Goal: Communication & Community: Connect with others

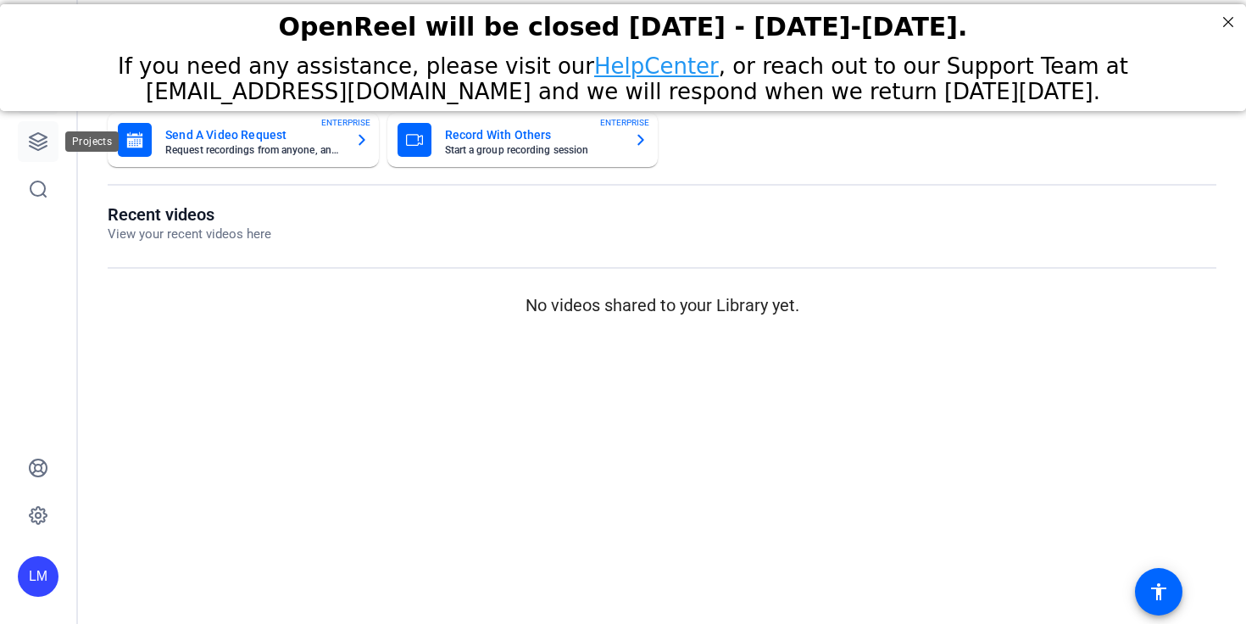
click at [50, 157] on link at bounding box center [38, 141] width 41 height 41
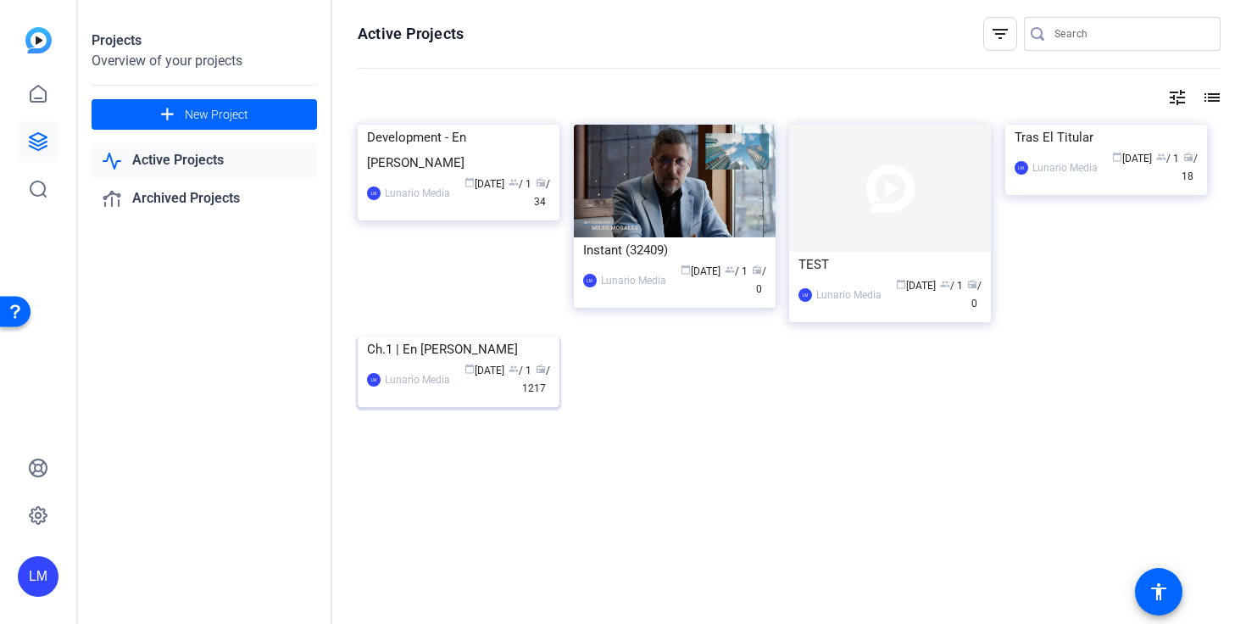
click at [426, 337] on img at bounding box center [459, 337] width 202 height 0
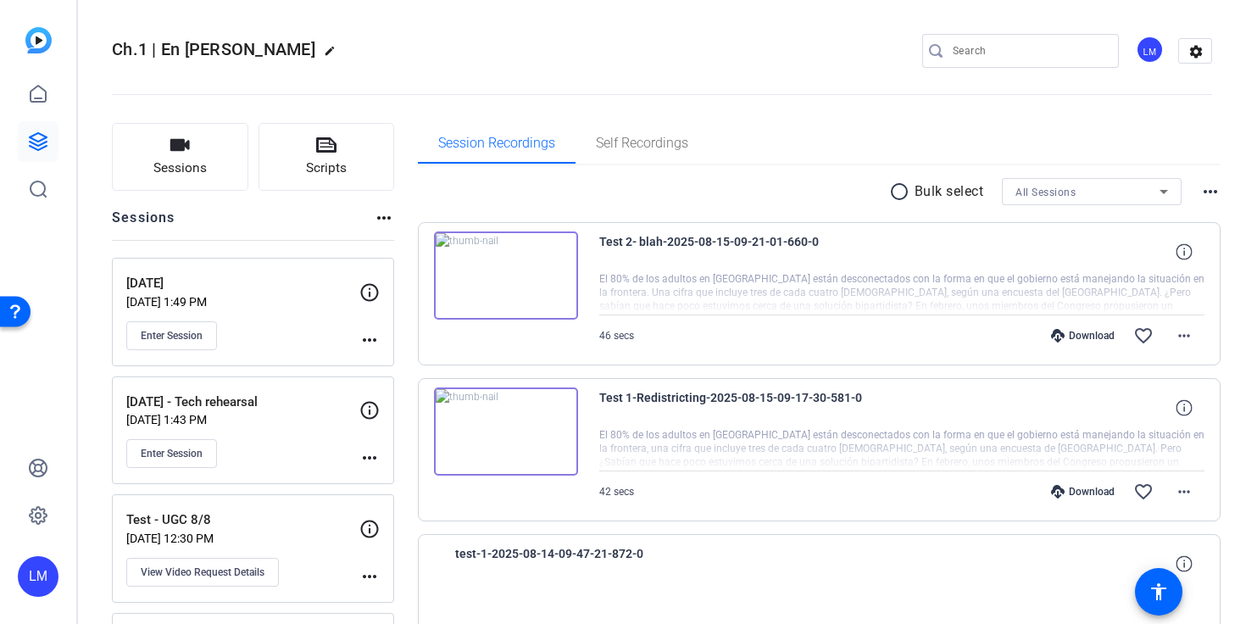
click at [360, 337] on mat-icon "more_horiz" at bounding box center [369, 340] width 20 height 20
click at [372, 359] on button "Edit Session" at bounding box center [411, 364] width 104 height 21
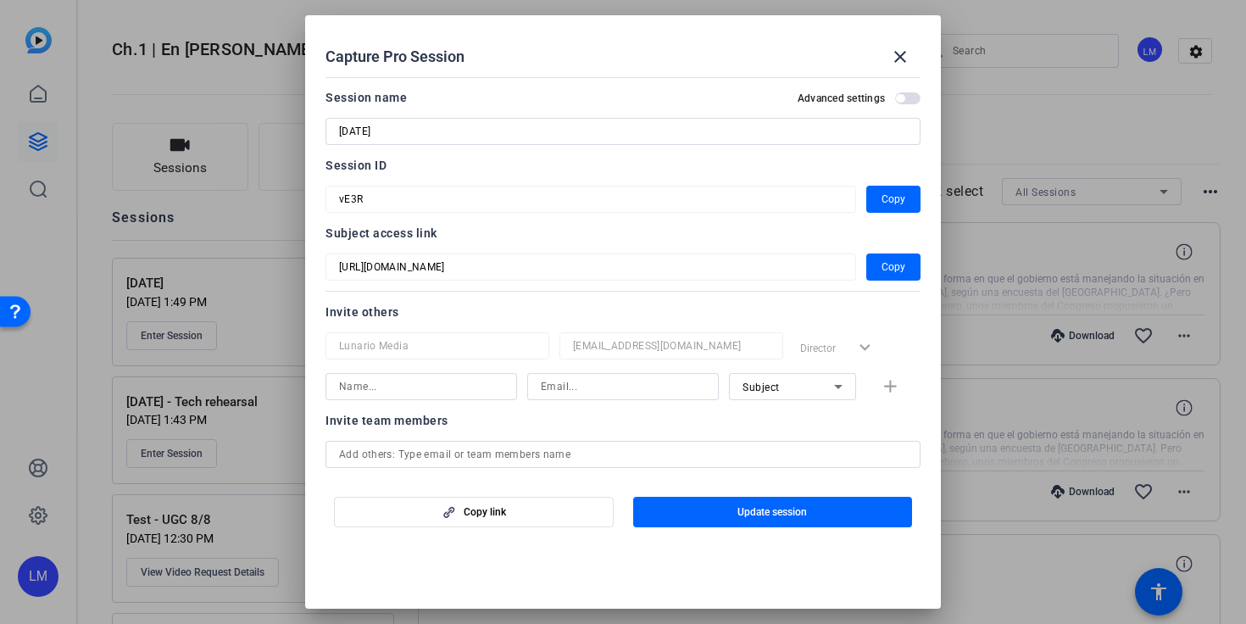
click at [359, 131] on input "8/15/25" at bounding box center [623, 131] width 568 height 20
type input "[DATE]"
click at [735, 506] on span "button" at bounding box center [773, 512] width 280 height 41
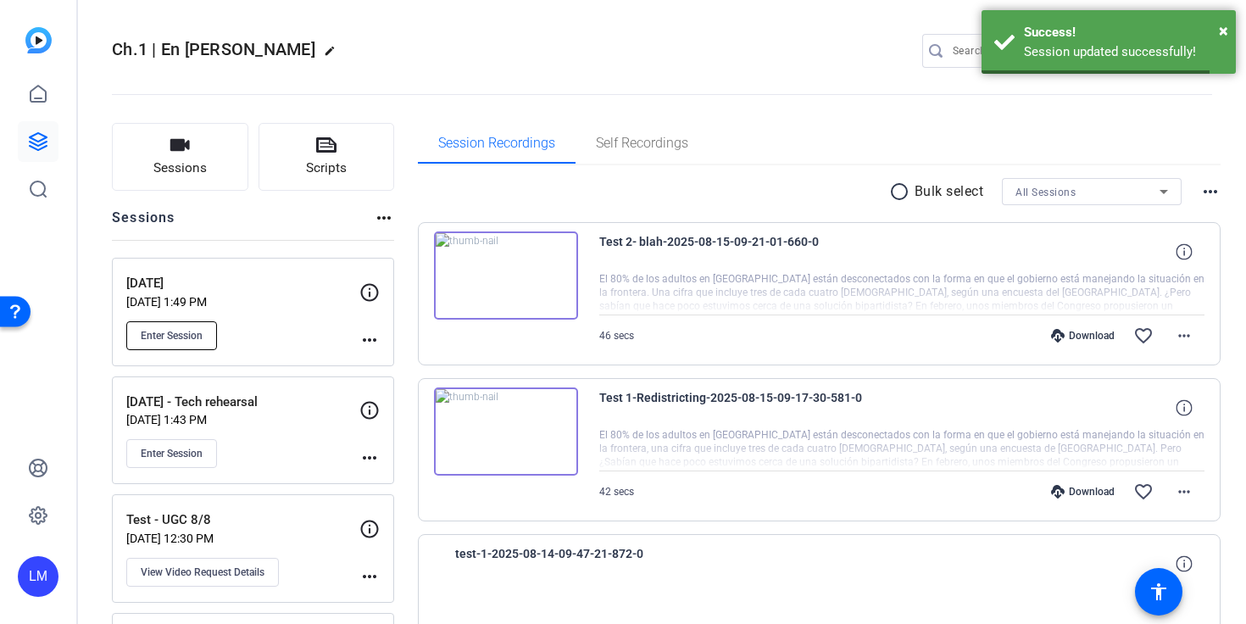
click at [185, 343] on button "Enter Session" at bounding box center [171, 335] width 91 height 29
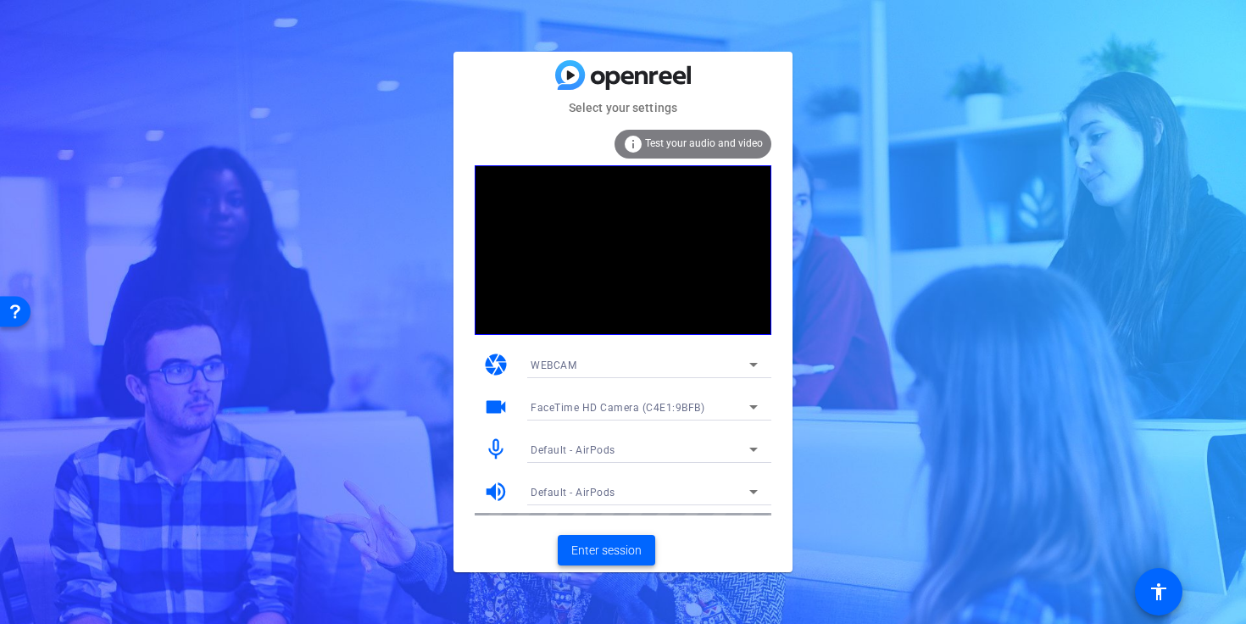
click at [626, 545] on span "Enter session" at bounding box center [606, 551] width 70 height 18
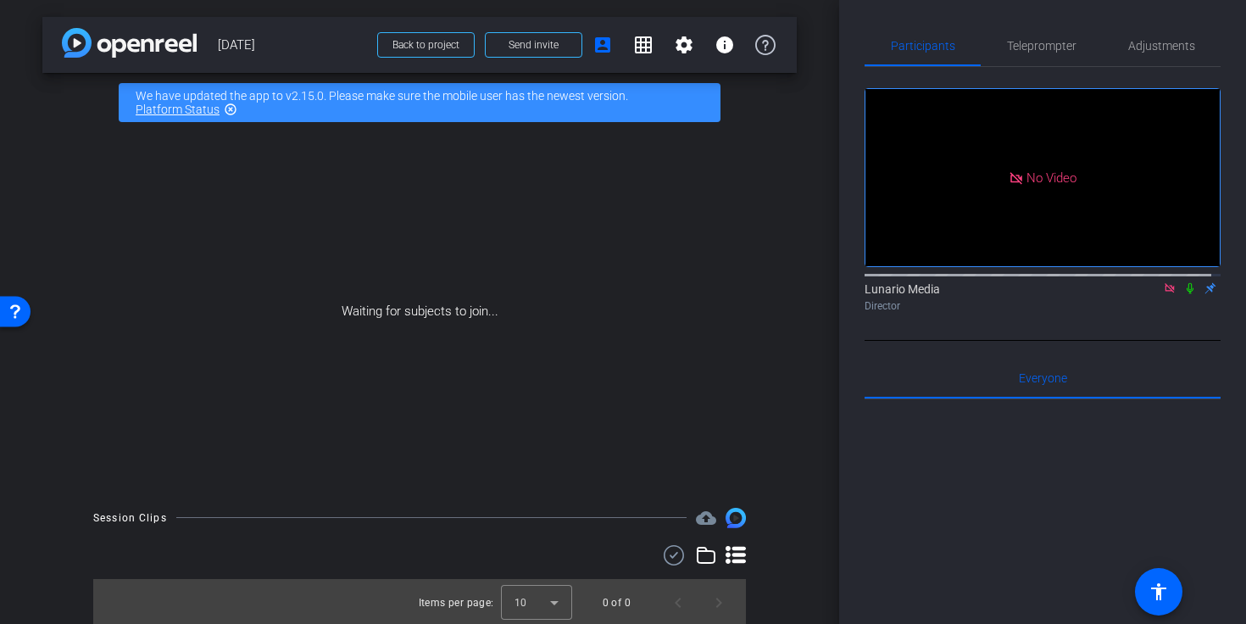
click at [1183, 294] on icon at bounding box center [1190, 288] width 14 height 12
click at [510, 42] on span "Send invite" at bounding box center [534, 45] width 50 height 14
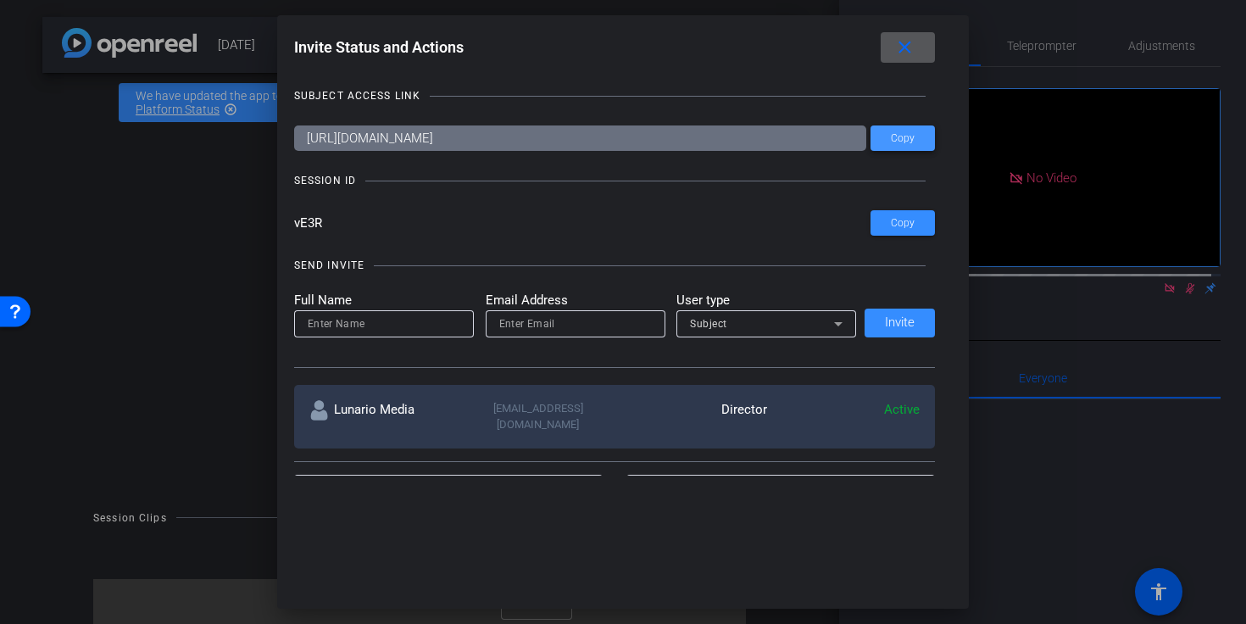
click at [918, 143] on span at bounding box center [903, 138] width 64 height 41
click at [405, 320] on input at bounding box center [384, 324] width 153 height 20
type input "a"
type input "A"
type input "[PERSON_NAME][EMAIL_ADDRESS][DOMAIN_NAME]"
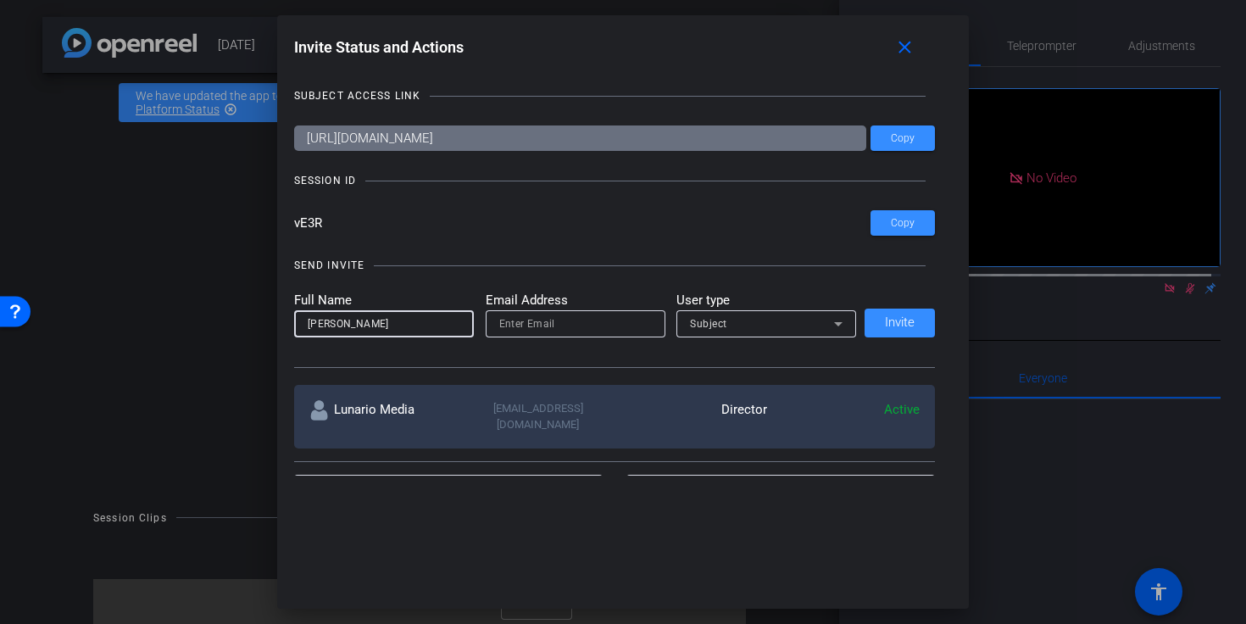
type input "[PERSON_NAME]"
paste input "[PERSON_NAME][EMAIL_ADDRESS][DOMAIN_NAME]"
type input "[PERSON_NAME][EMAIL_ADDRESS][DOMAIN_NAME]"
click at [750, 321] on div "Subject" at bounding box center [762, 323] width 144 height 21
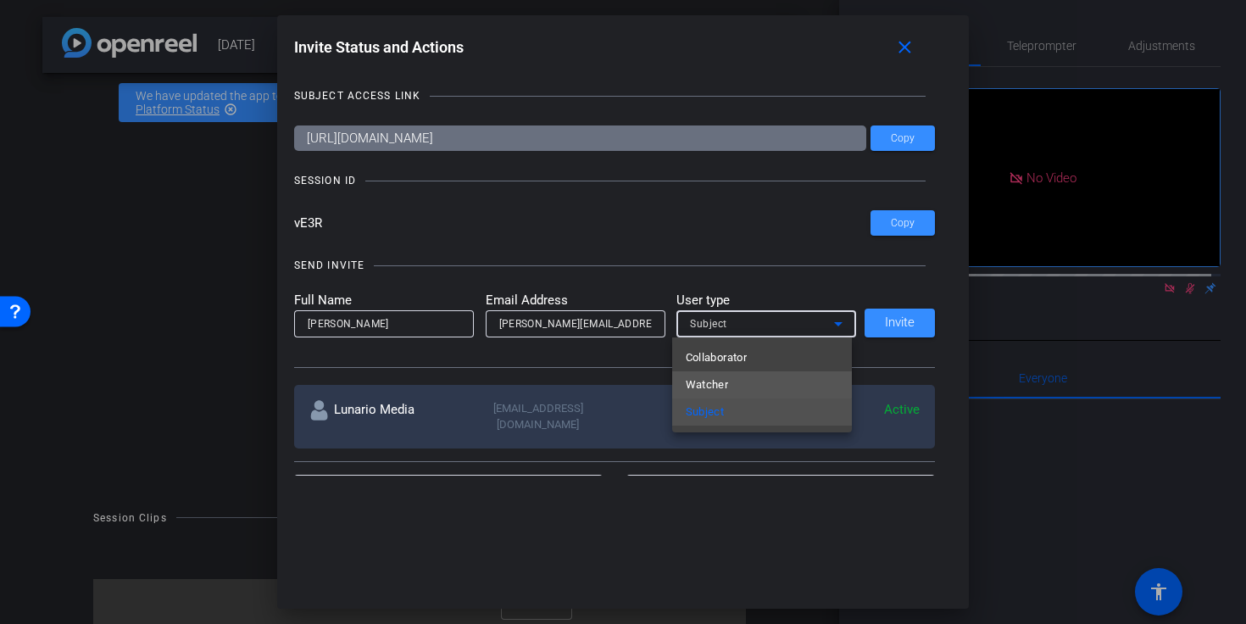
click at [757, 376] on mat-option "Watcher" at bounding box center [762, 384] width 180 height 27
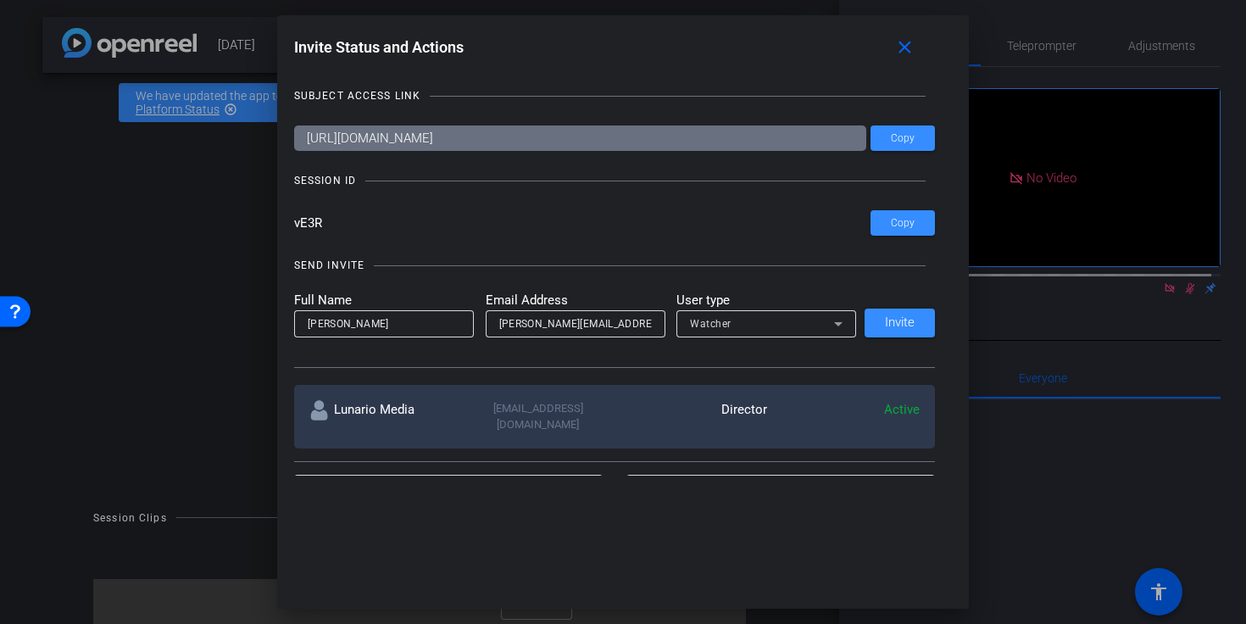
click at [775, 310] on div "Watcher" at bounding box center [766, 323] width 153 height 27
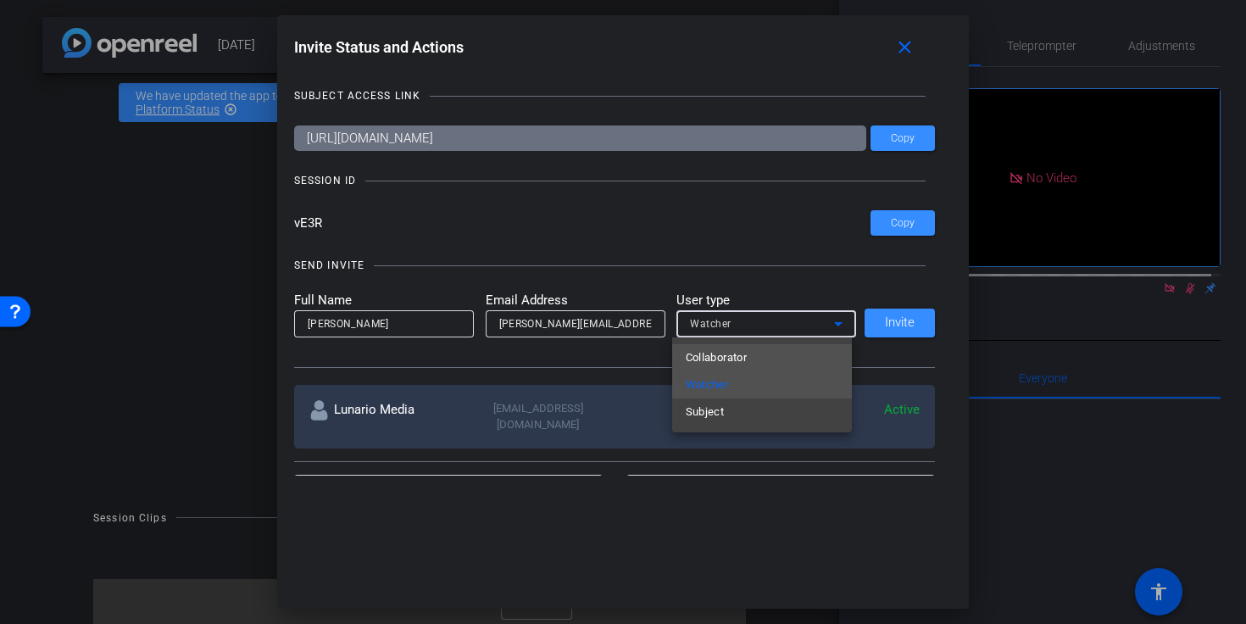
click at [784, 344] on mat-option "Collaborator" at bounding box center [762, 357] width 180 height 27
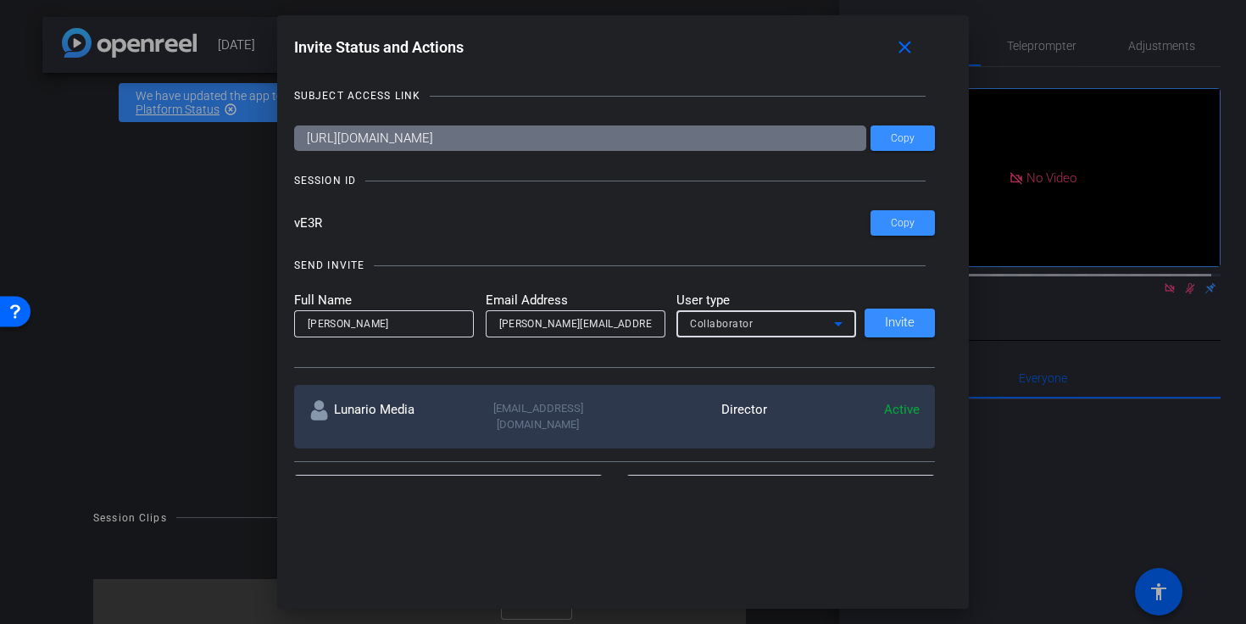
click at [932, 315] on div "SUBJECT ACCESS LINK [URL][DOMAIN_NAME] Copy SESSION ID vE3R Copy SEND INVITE Fu…" at bounding box center [623, 272] width 659 height 405
click at [904, 327] on span "Invite" at bounding box center [900, 322] width 30 height 13
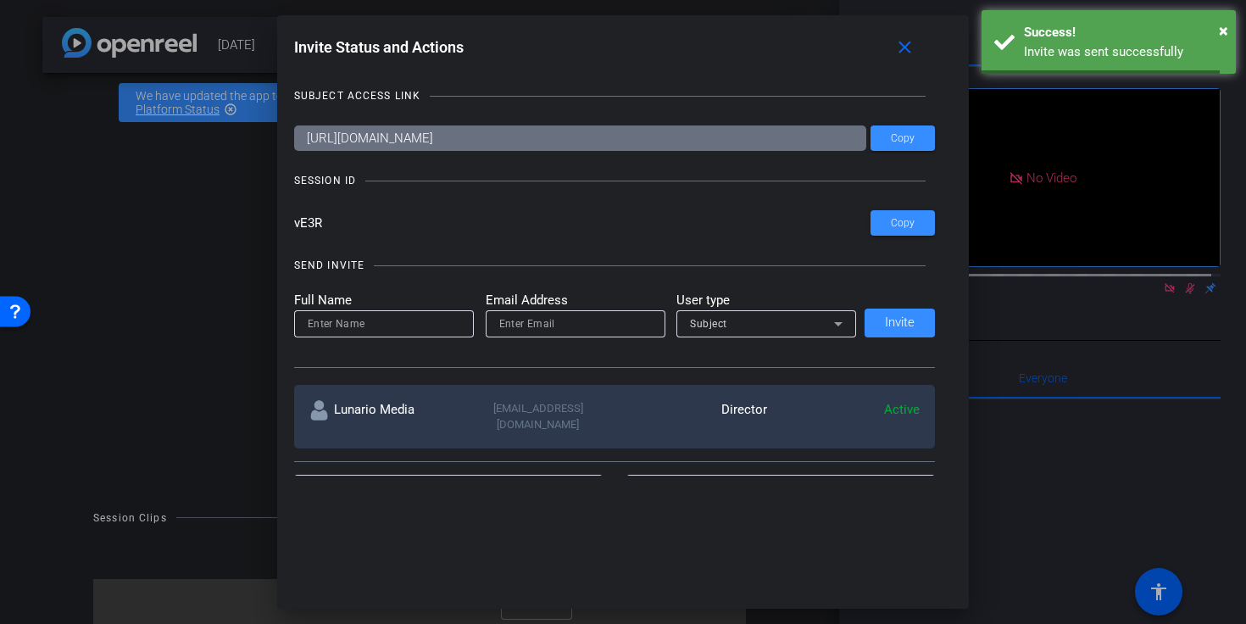
click at [390, 331] on input at bounding box center [384, 324] width 153 height 20
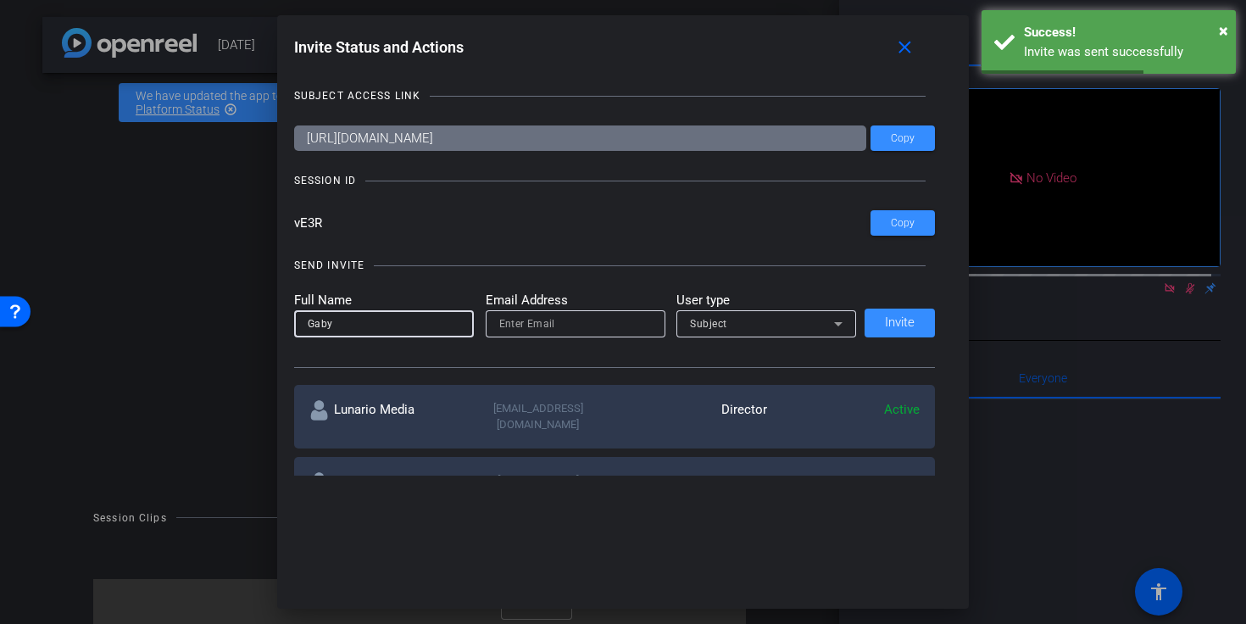
type input "Gaby"
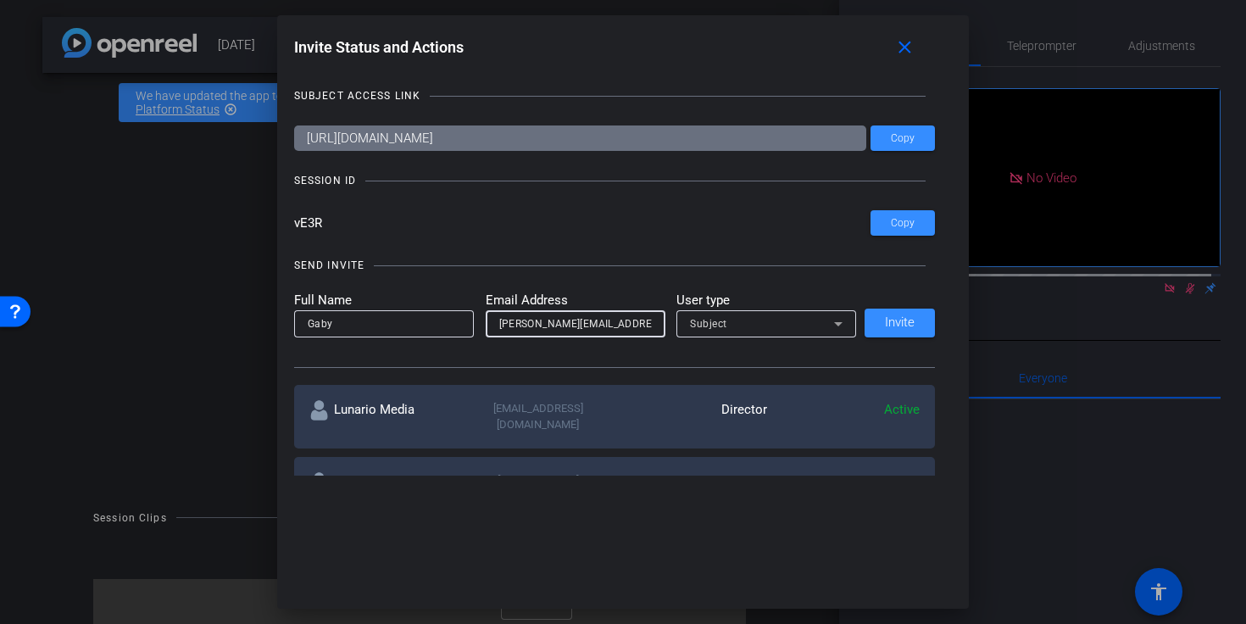
type input "[PERSON_NAME][EMAIL_ADDRESS][DOMAIN_NAME]"
click at [769, 322] on div "Subject" at bounding box center [762, 323] width 144 height 21
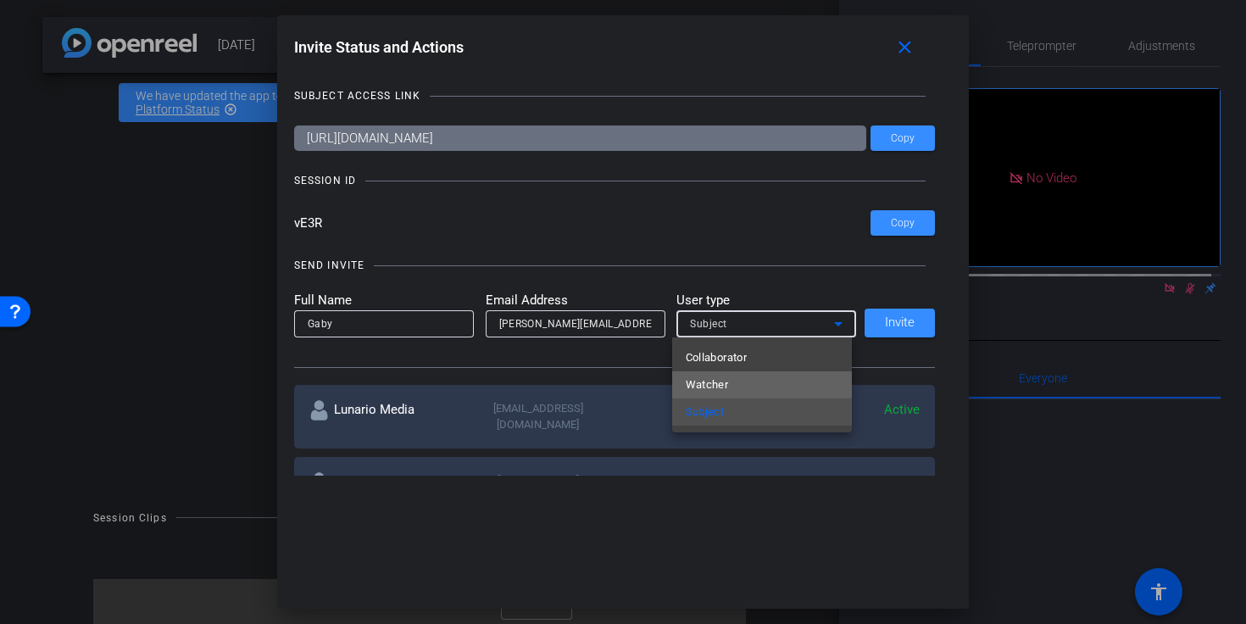
click at [753, 377] on mat-option "Watcher" at bounding box center [762, 384] width 180 height 27
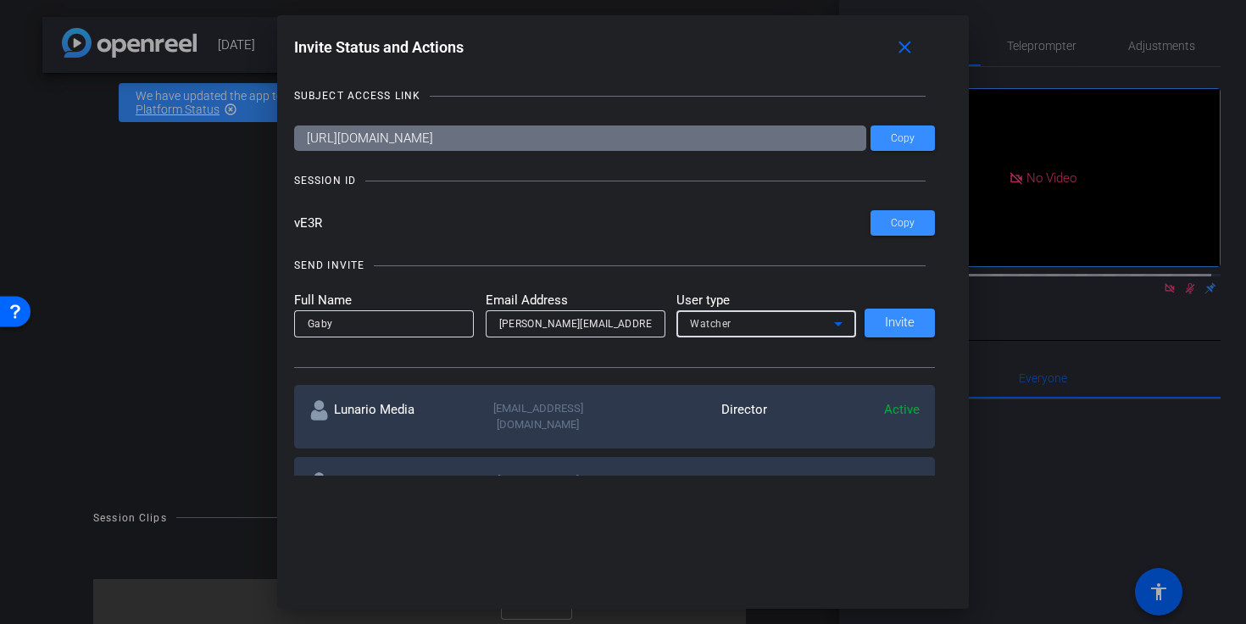
click at [799, 253] on div "SEND INVITE Full Name Gaby Email Address [PERSON_NAME][EMAIL_ADDRESS][DOMAIN_NA…" at bounding box center [615, 304] width 642 height 128
click at [904, 325] on span "Invite" at bounding box center [900, 322] width 30 height 13
click at [911, 55] on mat-icon "close" at bounding box center [904, 47] width 21 height 21
